Goal: Task Accomplishment & Management: Use online tool/utility

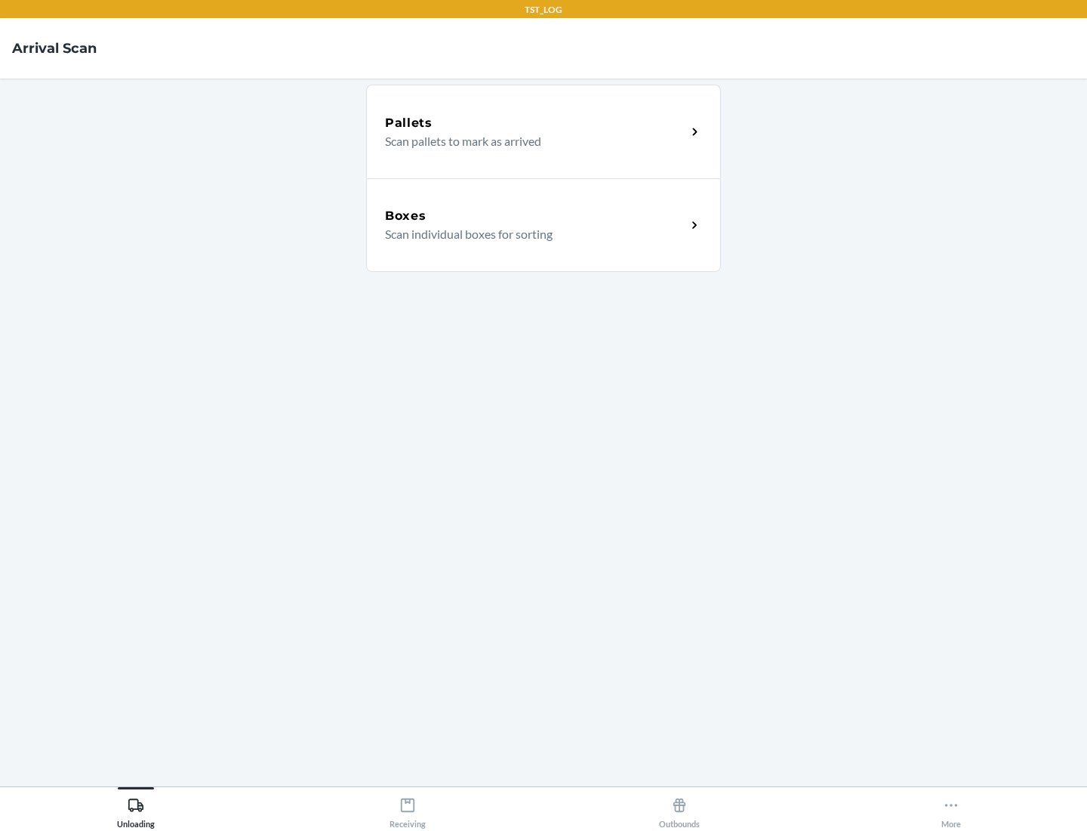
click at [535, 216] on div "Boxes" at bounding box center [535, 216] width 301 height 18
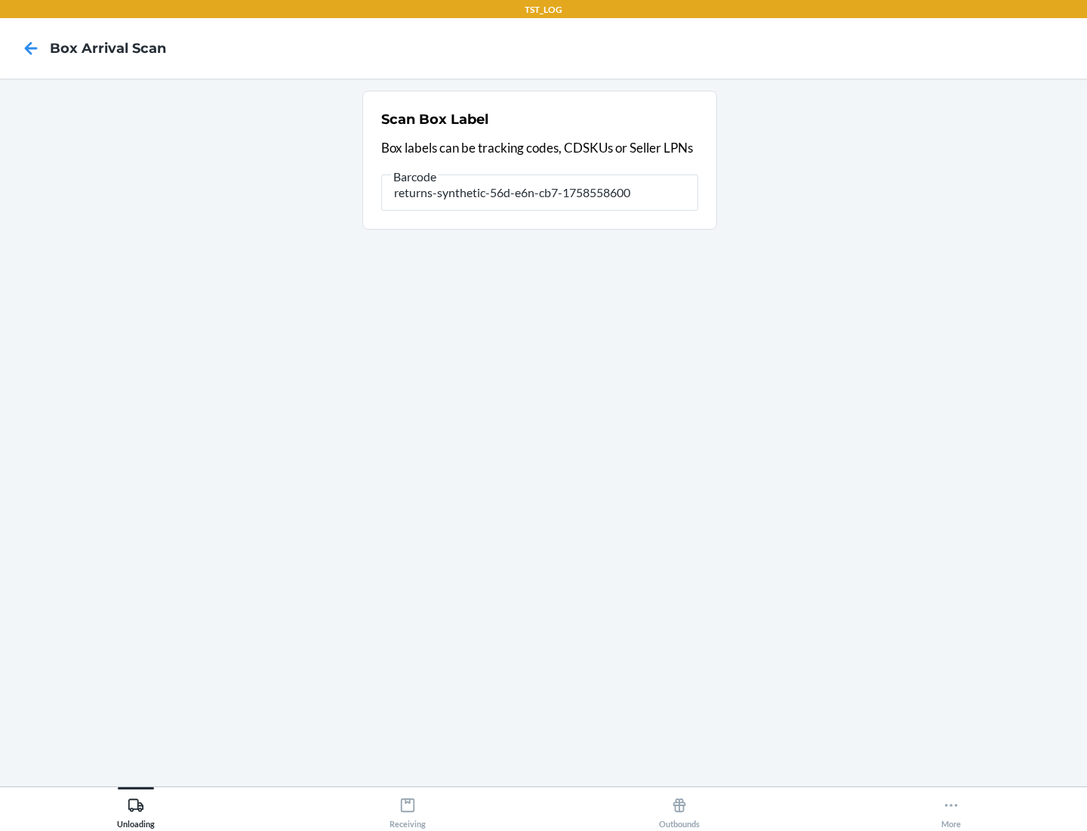
type input "returns-synthetic-56d-e6n-cb7-1758558600"
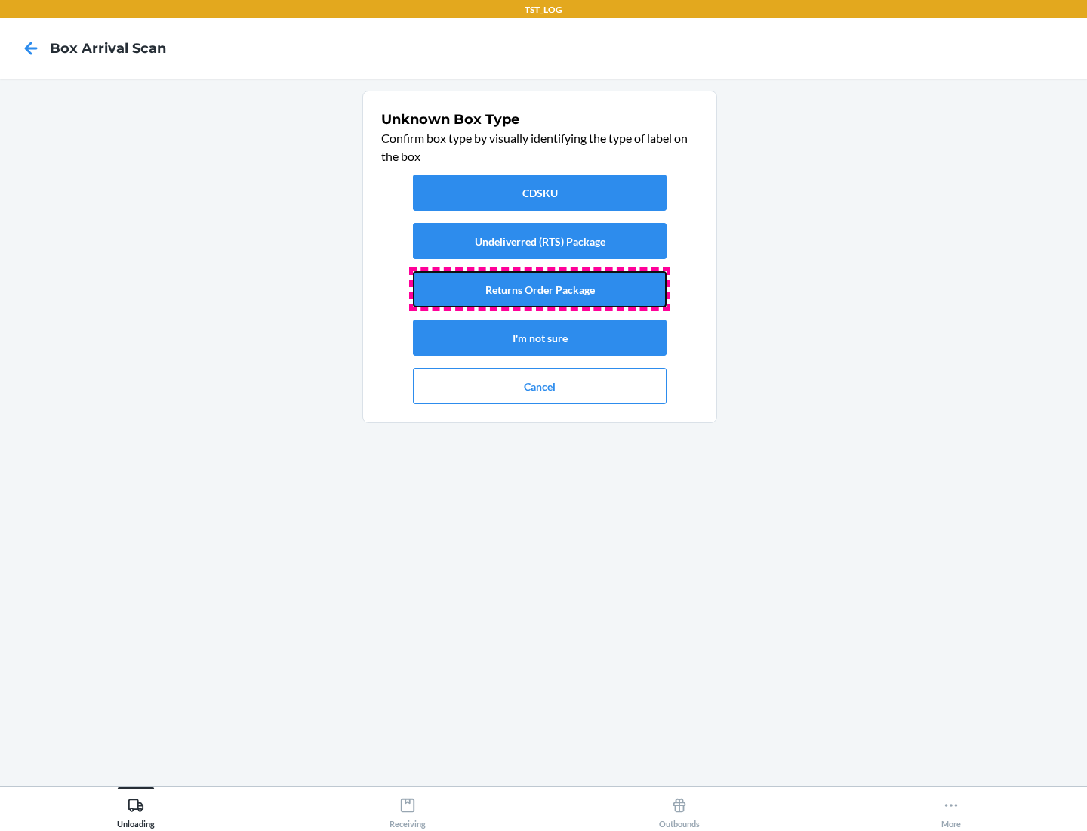
click at [540, 289] on button "Returns Order Package" at bounding box center [540, 289] width 254 height 36
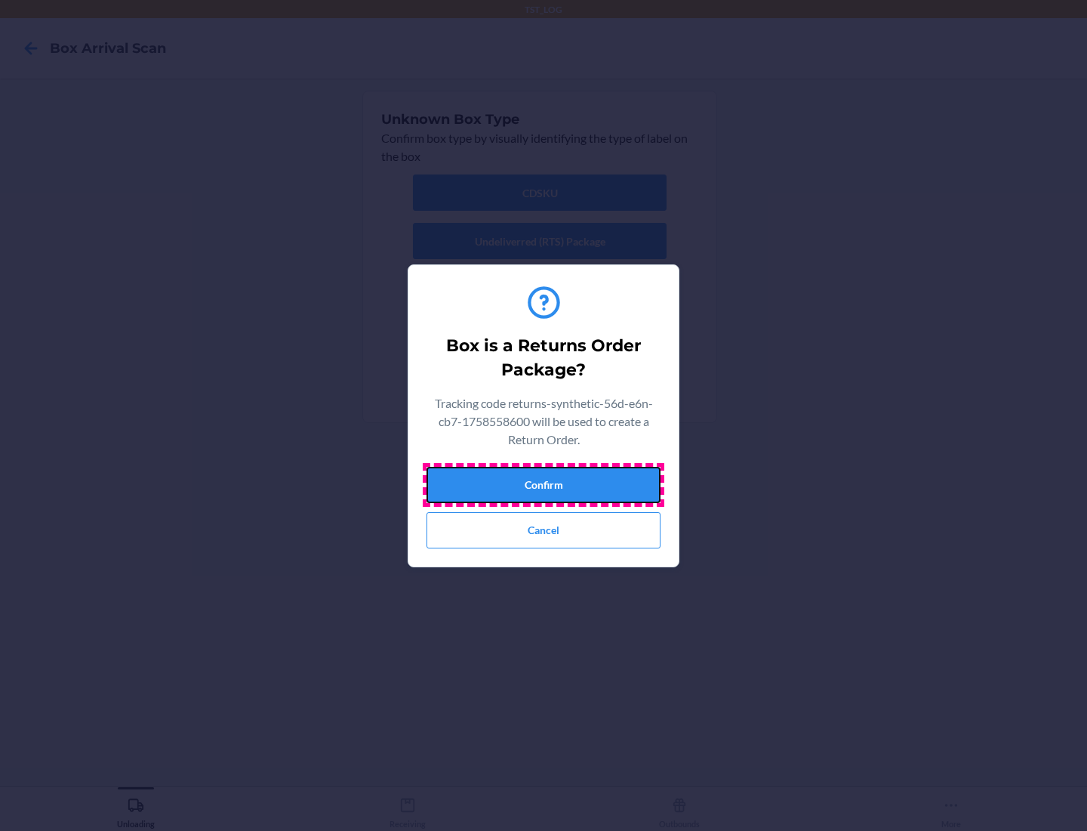
click at [544, 484] on button "Confirm" at bounding box center [544, 485] width 234 height 36
